Goal: Find specific page/section: Find specific page/section

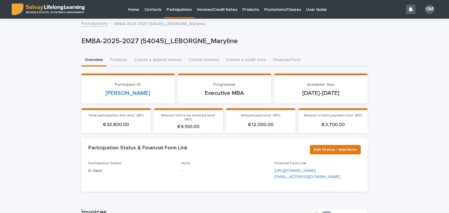
click at [271, 11] on p "Promotions/Classes" at bounding box center [282, 6] width 37 height 12
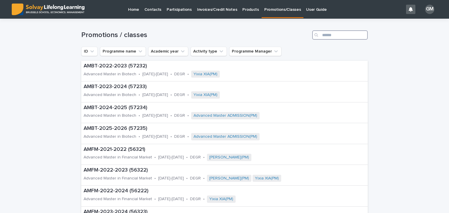
click at [325, 35] on input "Search" at bounding box center [340, 34] width 56 height 9
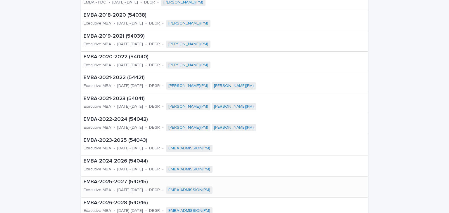
scroll to position [113, 0]
type input "****"
click at [106, 181] on p "EMBA-2025-2027 (54045)" at bounding box center [181, 182] width 194 height 6
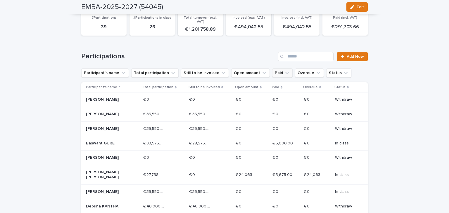
scroll to position [64, 0]
click at [285, 71] on icon "Paid" at bounding box center [287, 72] width 4 height 2
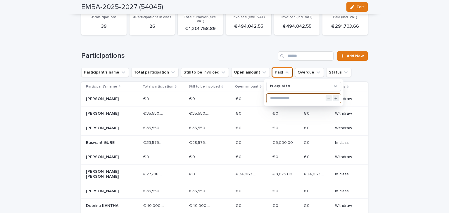
click at [285, 97] on input "text" at bounding box center [303, 98] width 74 height 9
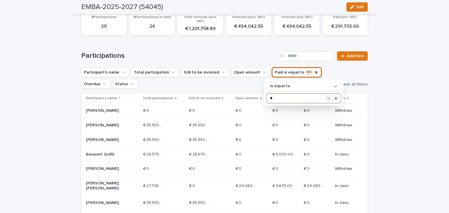
type input "*"
click at [401, 92] on div "Loading... Saving… Loading... Saving… EMBA-2025-2027 (54045) Edit EMBA-2025-202…" at bounding box center [224, 203] width 449 height 494
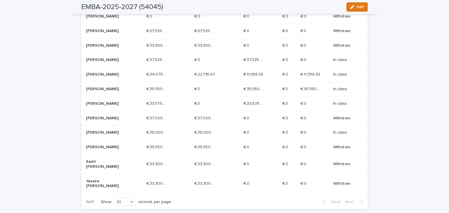
scroll to position [246, 0]
click at [105, 135] on p "[PERSON_NAME]" at bounding box center [107, 132] width 42 height 5
